Goal: Information Seeking & Learning: Learn about a topic

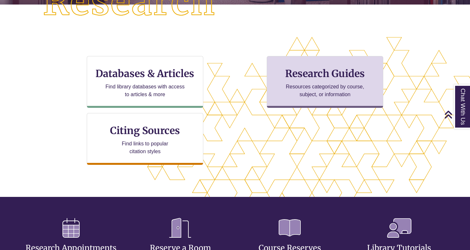
click at [288, 82] on div "Research Guides Resources categorized by course, subject, or information" at bounding box center [325, 82] width 117 height 52
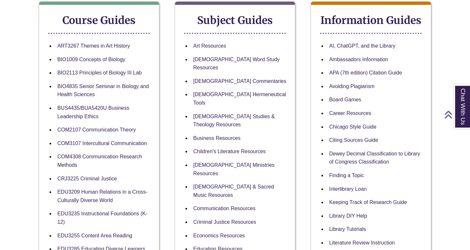
scroll to position [123, 0]
click at [234, 78] on link "[DEMOGRAPHIC_DATA] Commentaries" at bounding box center [239, 81] width 93 height 6
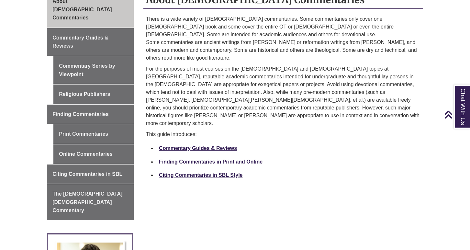
scroll to position [198, 0]
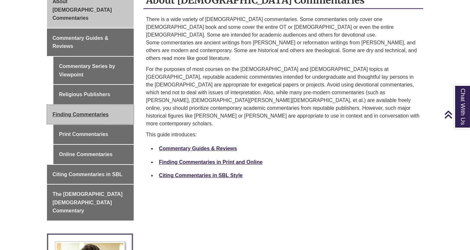
click at [108, 112] on span "Finding Commentaries" at bounding box center [80, 115] width 56 height 6
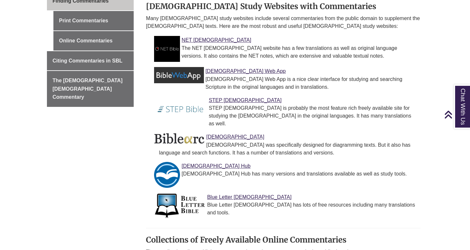
scroll to position [300, 0]
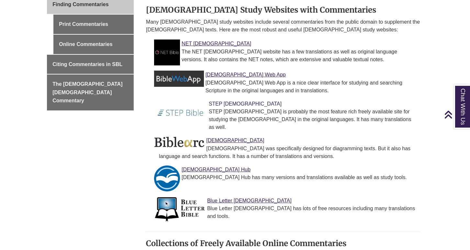
click at [223, 105] on link "STEP [DEMOGRAPHIC_DATA]" at bounding box center [245, 104] width 73 height 6
